Goal: Task Accomplishment & Management: Use online tool/utility

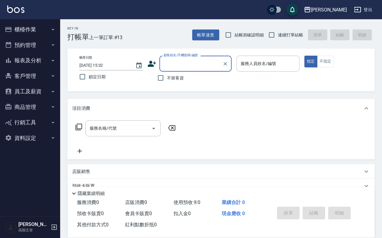
drag, startPoint x: 29, startPoint y: 26, endPoint x: 30, endPoint y: 23, distance: 4.0
click at [30, 23] on button "櫃檯作業" at bounding box center [29, 30] width 55 height 16
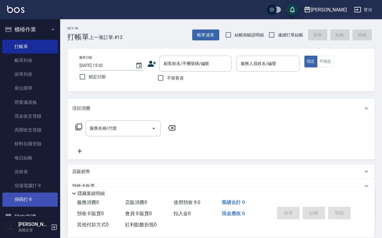
click at [28, 197] on link "掃碼打卡" at bounding box center [29, 199] width 55 height 14
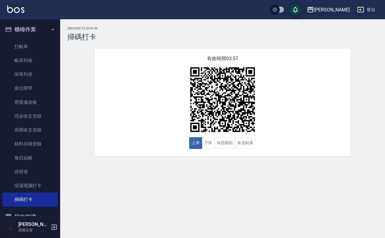
click at [23, 5] on div "[PERSON_NAME]出" at bounding box center [192, 9] width 385 height 19
click at [22, 5] on img at bounding box center [15, 9] width 17 height 8
